Goal: Information Seeking & Learning: Learn about a topic

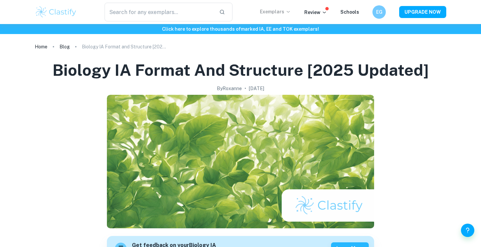
click at [283, 13] on p "Exemplars" at bounding box center [275, 11] width 31 height 7
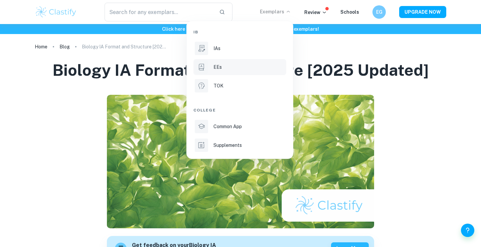
click at [242, 69] on div "EEs" at bounding box center [248, 66] width 71 height 7
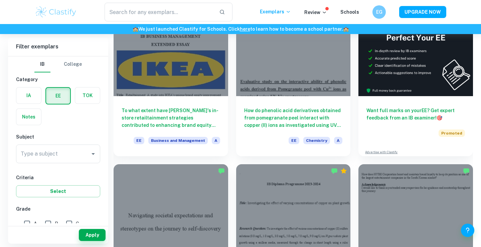
scroll to position [41, 0]
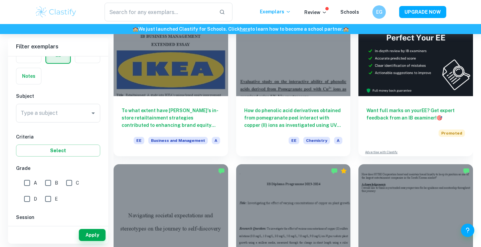
click at [27, 184] on input "A" at bounding box center [26, 182] width 13 height 13
checkbox input "true"
click at [62, 122] on div "Type a subject" at bounding box center [58, 113] width 84 height 19
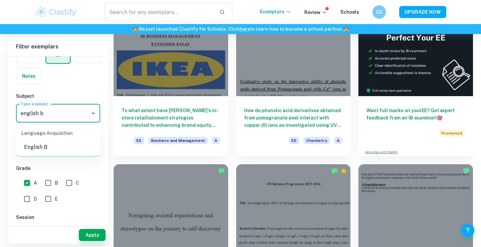
click at [46, 146] on li "English B" at bounding box center [58, 147] width 84 height 12
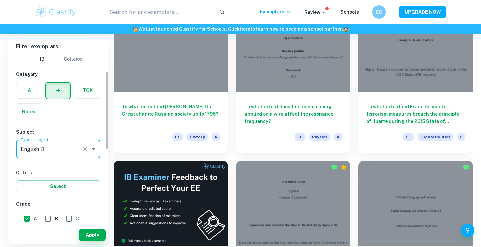
scroll to position [187, 0]
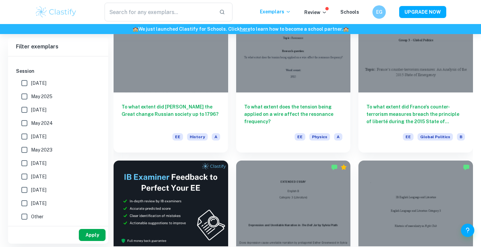
type input "English B"
click at [101, 234] on button "Apply" at bounding box center [92, 235] width 27 height 12
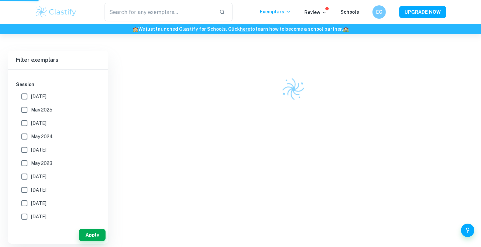
scroll to position [34, 0]
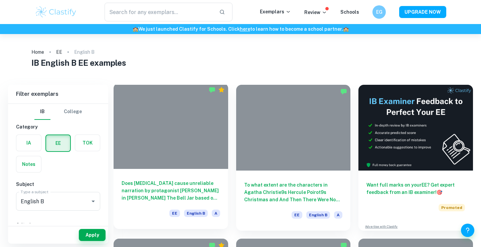
click at [195, 139] on div at bounding box center [170, 126] width 114 height 86
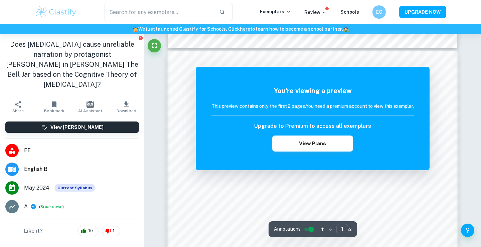
scroll to position [372, 0]
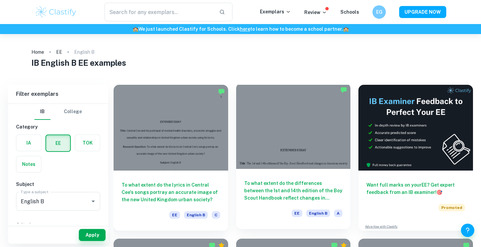
click at [267, 128] on div at bounding box center [293, 126] width 114 height 86
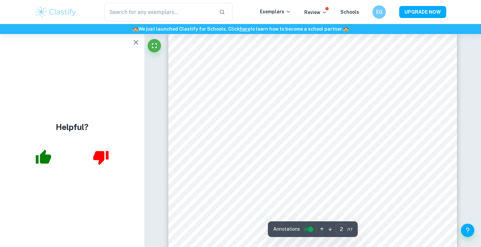
scroll to position [472, 0]
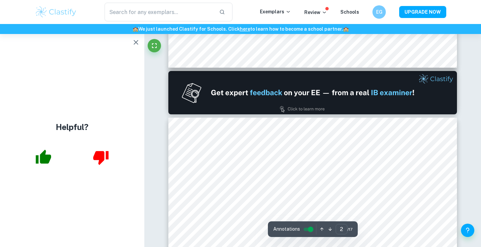
type input "1"
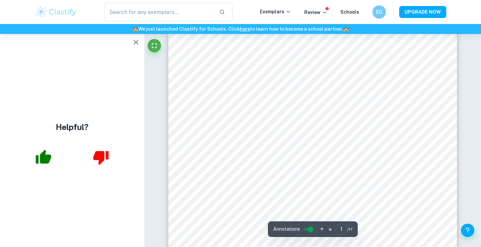
scroll to position [0, 0]
